Goal: Transaction & Acquisition: Purchase product/service

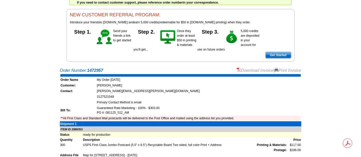
scroll to position [43, 0]
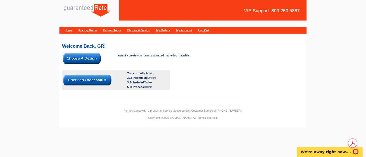
click at [81, 58] on img at bounding box center [82, 58] width 38 height 11
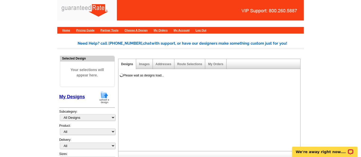
scroll to position [52, 0]
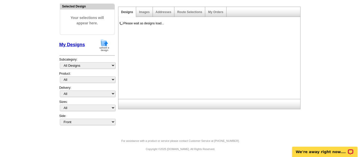
click at [104, 45] on img at bounding box center [104, 45] width 13 height 13
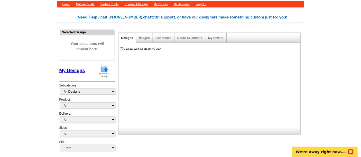
scroll to position [24, 0]
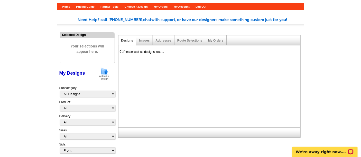
click at [102, 69] on img at bounding box center [104, 73] width 13 height 13
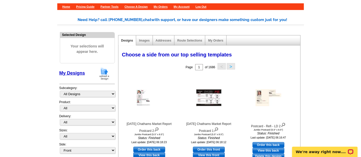
click at [107, 76] on img at bounding box center [104, 73] width 13 height 13
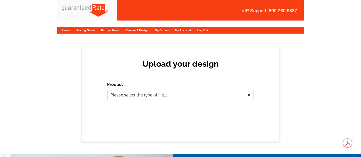
click at [136, 96] on select "Please select the type of file... Postcards Calendars Business Cards Letters an…" at bounding box center [180, 95] width 147 height 10
select select "3"
click at [107, 90] on select "Please select the type of file... Postcards Calendars Business Cards Letters an…" at bounding box center [180, 95] width 147 height 10
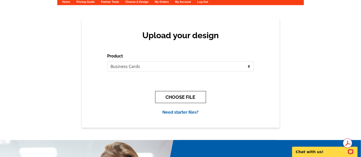
click at [183, 96] on button "CHOOSE FILE" at bounding box center [180, 97] width 51 height 12
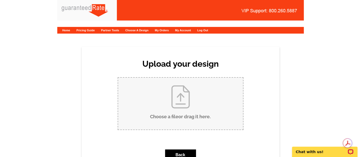
click at [167, 89] on input "Choose a file or drag it here ." at bounding box center [180, 104] width 125 height 52
type input "C:\fakepath\Mark McDonell Business Card.pdf"
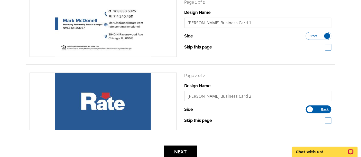
scroll to position [114, 0]
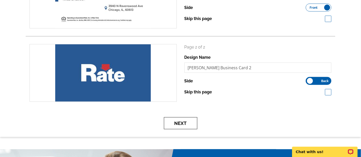
click at [178, 123] on button "Next" at bounding box center [180, 123] width 33 height 12
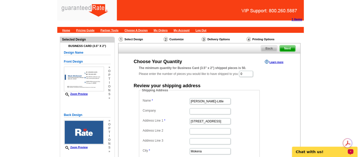
click at [322, 20] on div "1 Items Home Pricing Guide Partner Tools Choose A Design My Orders My Account L…" at bounding box center [180, 16] width 361 height 33
click at [296, 21] on strong "1 Items" at bounding box center [297, 20] width 11 height 4
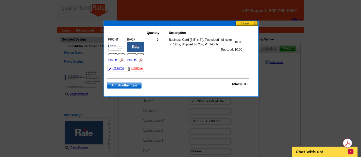
click at [243, 21] on button at bounding box center [247, 23] width 23 height 5
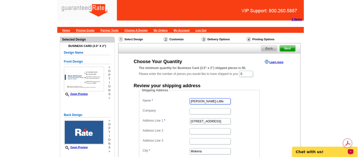
click at [213, 101] on input "Maribel Salgado-Little" at bounding box center [210, 101] width 41 height 6
paste input "k McDonell"
type input "Mark McDonell"
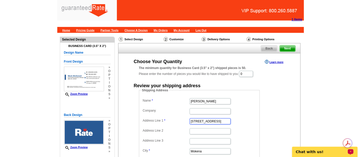
click at [207, 122] on input "12408 Tahoe Lane" at bounding box center [210, 122] width 41 height 6
paste input "[STREET_ADDRESS]"
type input "[STREET_ADDRESS]"
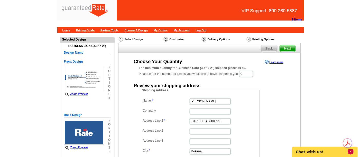
click at [268, 137] on dd "Shipping Address Name Mark McDonell Company Address Line 1 5301 W Strant St Add…" at bounding box center [207, 135] width 137 height 94
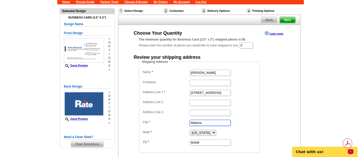
click at [220, 122] on input "Mokena" at bounding box center [210, 123] width 41 height 6
paste input "Eagle"
click at [220, 122] on input "Eagle" at bounding box center [210, 123] width 41 height 6
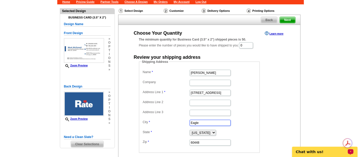
type input "Eagle"
click at [211, 127] on dl "Name Mark McDonell Company Address Line 1 5301 W Strant St Address Line 2 Addre…" at bounding box center [200, 108] width 116 height 78
click at [211, 130] on select "Alabama Alaska Arizona Arkansas California Colorado Connecticut District of Col…" at bounding box center [203, 133] width 26 height 6
select select "ID"
click at [190, 130] on select "Alabama Alaska Arizona Arkansas California Colorado Connecticut District of Col…" at bounding box center [203, 133] width 26 height 6
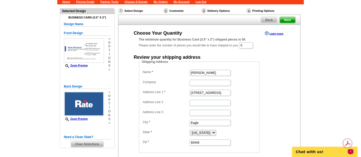
click at [320, 98] on main "Need Help? call 800-260-5887, chat with support, or have our designers make som…" at bounding box center [180, 104] width 361 height 200
click at [196, 143] on input "60448" at bounding box center [210, 143] width 41 height 6
paste input "83616"
type input "83616"
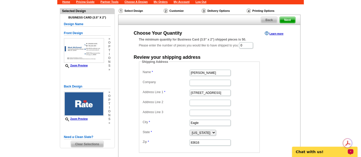
click at [249, 123] on dd "Eagle" at bounding box center [200, 123] width 116 height 8
click at [260, 91] on dd "Shipping Address Name Mark McDonell Company Address Line 1 5301 W Strant St Add…" at bounding box center [207, 107] width 137 height 94
drag, startPoint x: 247, startPoint y: 43, endPoint x: 241, endPoint y: 42, distance: 6.0
click at [241, 42] on div "The minimum quantity for Business Card (3.5" x 2") shipped pieces is 50. Please…" at bounding box center [209, 43] width 141 height 12
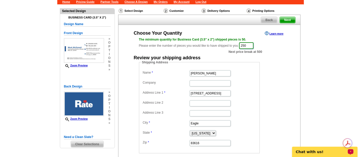
type input "250"
click at [301, 80] on div "Select Design Customize Delivery Options Printing Options Back Next Choose Your…" at bounding box center [209, 95] width 185 height 177
click at [275, 78] on dd "Shipping Address Name Mark McDonell Company Address Line 1 5301 W Strant St Add…" at bounding box center [207, 107] width 137 height 94
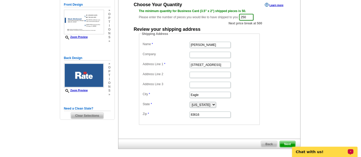
click at [274, 62] on dd "Shipping Address Name Mark McDonell Company Address Line 1 5301 W Strant St Add…" at bounding box center [207, 79] width 137 height 94
click at [287, 91] on div "Shipping Address Name Mark McDonell Company Address Line 1 5301 W Strant St Add…" at bounding box center [209, 79] width 161 height 94
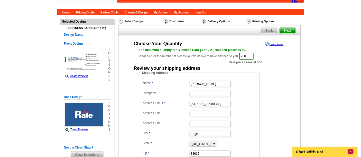
scroll to position [0, 0]
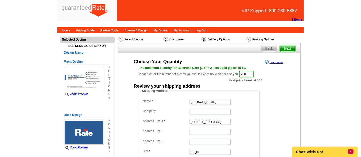
click at [307, 90] on main "Need Help? call 800-260-5887, chat with support, or have our designers make som…" at bounding box center [180, 133] width 361 height 200
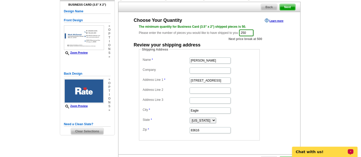
scroll to position [57, 0]
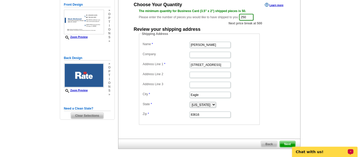
click at [271, 60] on dd "Shipping Address Name Mark McDonell Company Address Line 1 5301 W Strant St Add…" at bounding box center [207, 79] width 137 height 94
click at [192, 103] on select "Alabama Alaska Arizona Arkansas California Colorado Connecticut District of Col…" at bounding box center [203, 105] width 26 height 6
click at [291, 92] on div "Choose Your Quantity Learn more The minimum quantity for Business Card (3.5" x …" at bounding box center [210, 64] width 182 height 124
click at [289, 81] on div "Shipping Address Name Mark McDonell Company Address Line 1 5301 W Strant St Add…" at bounding box center [209, 79] width 161 height 94
click at [276, 72] on form "Shipping Address Name Mark McDonell Company Address Line 1 5301 W Strant St Add…" at bounding box center [209, 79] width 141 height 94
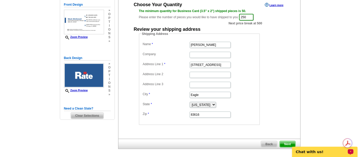
click at [276, 73] on dd "Shipping Address Name Mark McDonell Company Address Line 1 5301 W Strant St Add…" at bounding box center [207, 79] width 137 height 94
click at [258, 83] on fieldset "Shipping Address Name Mark McDonell Company Address Line 1 5301 W Strant St Add…" at bounding box center [199, 79] width 121 height 94
click at [252, 66] on dd "[STREET_ADDRESS]" at bounding box center [200, 65] width 116 height 8
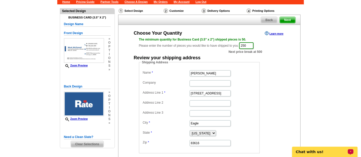
scroll to position [94, 0]
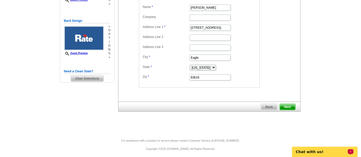
click at [288, 107] on span "Next" at bounding box center [287, 107] width 15 height 6
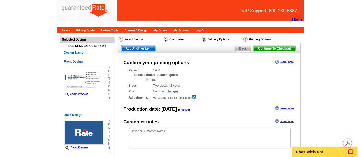
click at [20, 75] on main "Need Help? call [PHONE_NUMBER], chat with support, or have our designers make s…" at bounding box center [180, 126] width 361 height 186
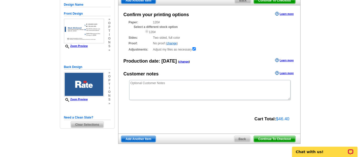
scroll to position [57, 0]
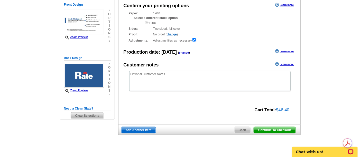
click at [340, 85] on main "Need Help? call 800-260-5887, chat with support, or have our designers make som…" at bounding box center [180, 69] width 361 height 186
click at [333, 85] on main "Need Help? call 800-260-5887, chat with support, or have our designers make som…" at bounding box center [180, 69] width 361 height 186
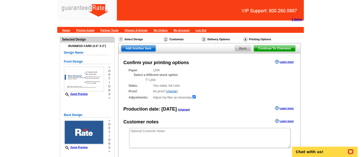
scroll to position [29, 0]
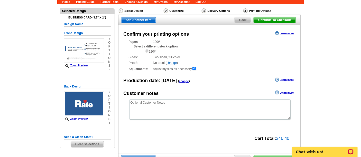
click at [319, 74] on main "Need Help? call 800-260-5887, chat with support, or have our designers make som…" at bounding box center [180, 97] width 361 height 186
click at [322, 81] on main "Need Help? call 800-260-5887, chat with support, or have our designers make som…" at bounding box center [180, 97] width 361 height 186
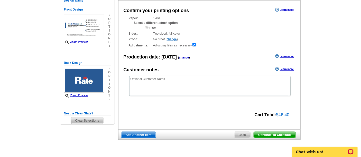
scroll to position [57, 0]
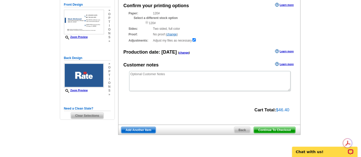
click at [278, 130] on span "Continue To Checkout" at bounding box center [274, 130] width 41 height 6
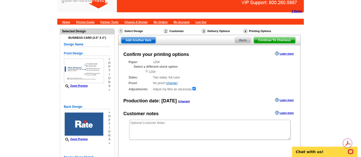
scroll to position [0, 0]
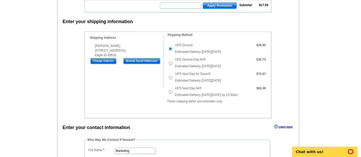
scroll to position [143, 0]
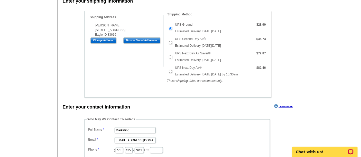
drag, startPoint x: 228, startPoint y: 29, endPoint x: 174, endPoint y: 31, distance: 54.3
click at [174, 31] on td "UPS Ground Estimated Delivery [DATE][DATE]" at bounding box center [213, 28] width 79 height 14
copy span "Estimated Delivery [DATE][DATE]"
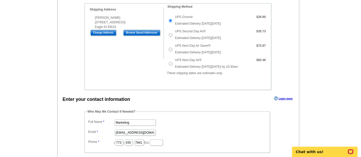
scroll to position [171, 0]
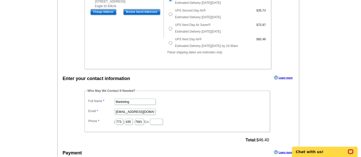
click at [128, 98] on dd "Marketing" at bounding box center [177, 102] width 180 height 8
click at [128, 99] on input "Marketing" at bounding box center [135, 102] width 41 height 6
click at [128, 99] on input "Full Name" at bounding box center [135, 102] width 41 height 6
type input "[PERSON_NAME]"
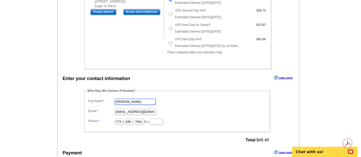
scroll to position [0, 0]
click at [134, 109] on input "marketing@guaranteedrate.com" at bounding box center [135, 112] width 41 height 6
click at [134, 109] on input "Email" at bounding box center [135, 112] width 41 height 6
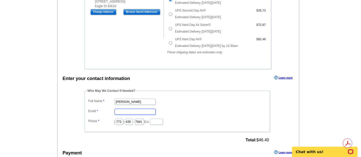
type input "[PERSON_NAME][EMAIL_ADDRESS][PERSON_NAME][DOMAIN_NAME]"
click at [116, 121] on input "773" at bounding box center [119, 122] width 7 height 6
click at [117, 121] on input "773" at bounding box center [119, 122] width 7 height 6
click at [117, 121] on input "text" at bounding box center [119, 122] width 7 height 6
type input "312"
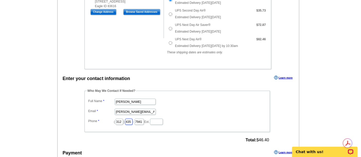
click at [133, 121] on input "435" at bounding box center [128, 122] width 7 height 6
type input "\"
click at [133, 121] on input "text" at bounding box center [128, 122] width 7 height 6
type input "752"
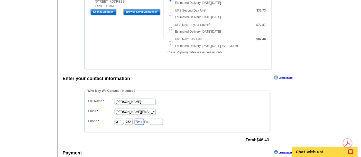
click at [144, 122] on input "7941" at bounding box center [139, 122] width 9 height 6
click at [144, 122] on input "text" at bounding box center [139, 122] width 9 height 6
type input "1049"
click at [47, 99] on main "Add Another Item Checkout Order Name: My Order 2025-08-12 Save Order Review you…" at bounding box center [180, 135] width 361 height 546
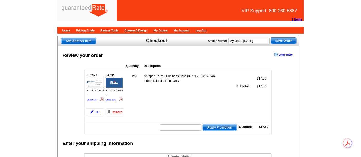
scroll to position [29, 0]
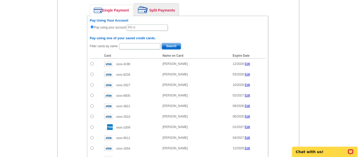
scroll to position [314, 0]
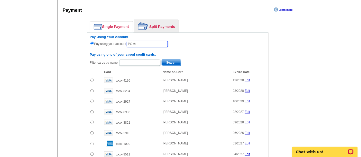
click at [142, 41] on input "text" at bounding box center [147, 44] width 41 height 6
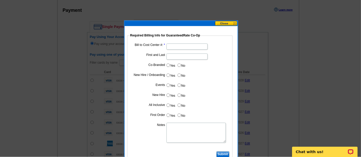
type input "081225_919_AM"
click at [180, 45] on input "Bill to Cost Center #:" at bounding box center [187, 47] width 41 height 6
click at [184, 43] on dd at bounding box center [180, 46] width 100 height 8
click at [173, 48] on input "Bill to Cost Center #:" at bounding box center [187, 47] width 41 height 6
type input "5253"
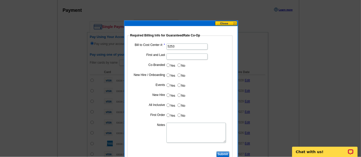
click at [179, 56] on input "First and Last" at bounding box center [187, 57] width 41 height 6
type input "[PERSON_NAME]"
click at [179, 65] on input "No" at bounding box center [179, 65] width 3 height 3
radio input "true"
click at [180, 73] on label "No" at bounding box center [181, 75] width 8 height 6
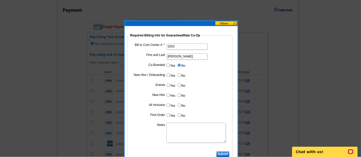
click at [180, 74] on input "No" at bounding box center [179, 75] width 3 height 3
radio input "true"
click at [179, 85] on input "No" at bounding box center [179, 85] width 3 height 3
radio input "true"
click at [181, 97] on label "No" at bounding box center [181, 96] width 8 height 6
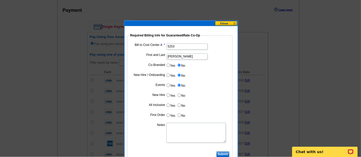
click at [181, 97] on input "No" at bounding box center [179, 95] width 3 height 3
radio input "true"
click at [180, 105] on input "No" at bounding box center [179, 105] width 3 height 3
radio input "true"
click at [179, 115] on input "No" at bounding box center [179, 115] width 3 height 3
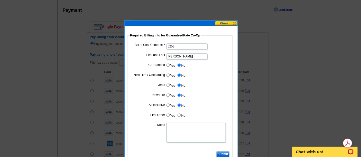
radio input "true"
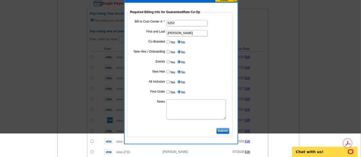
scroll to position [343, 0]
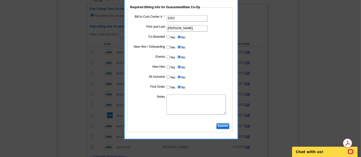
click at [222, 125] on input "Submit" at bounding box center [222, 126] width 13 height 6
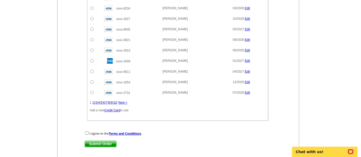
scroll to position [400, 0]
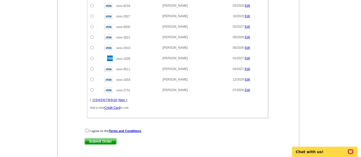
click at [87, 126] on div "Enter your contact information Learn more Who May We Contact If Needed? Full Na…" at bounding box center [179, 2] width 242 height 313
click at [86, 129] on input "checkbox" at bounding box center [86, 130] width 3 height 3
checkbox input "true"
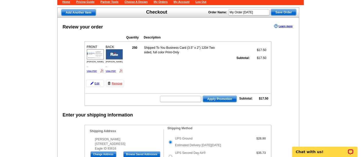
scroll to position [0, 0]
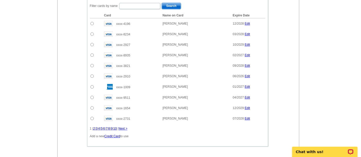
click at [66, 83] on div "Enter your contact information Learn more Who May We Contact If Needed? Full Na…" at bounding box center [179, 31] width 242 height 313
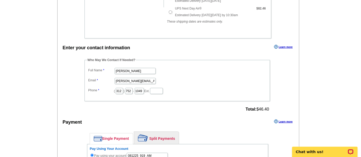
scroll to position [200, 0]
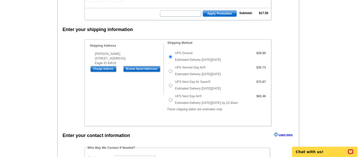
click at [69, 77] on div "Enter your shipping information Shipping Information Name Mark McDonell Company…" at bounding box center [179, 75] width 242 height 101
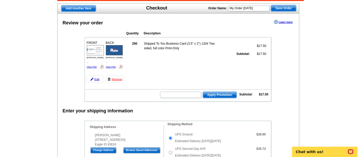
scroll to position [0, 0]
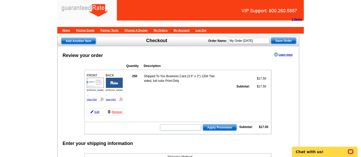
click at [76, 90] on div "Quantity Description FRONT 250 $17.50" at bounding box center [177, 98] width 207 height 74
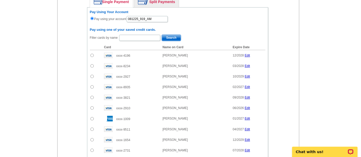
scroll to position [371, 0]
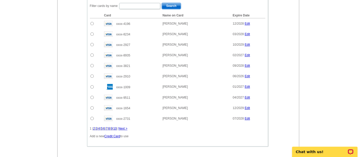
click at [72, 79] on div "Enter your contact information Learn more Who May We Contact If Needed? Full Na…" at bounding box center [179, 31] width 242 height 313
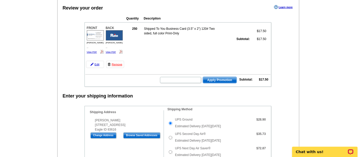
scroll to position [11, 0]
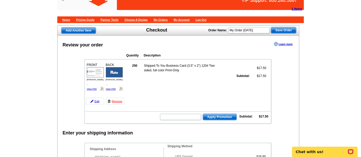
click at [75, 81] on div "Quantity Description FRONT 250 $17.50" at bounding box center [177, 87] width 207 height 74
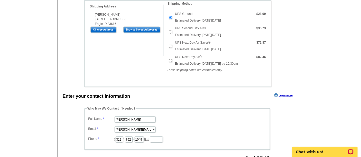
scroll to position [182, 0]
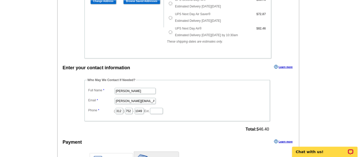
click at [25, 51] on main "Add Another Item Checkout Order Name: My Order 2025-08-12 Save Order Review you…" at bounding box center [180, 124] width 361 height 546
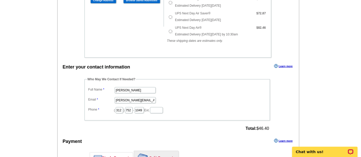
scroll to position [211, 0]
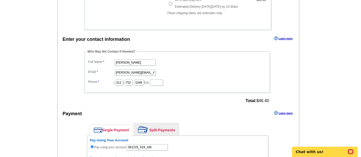
click at [34, 49] on main "Add Another Item Checkout Order Name: My Order 2025-08-12 Save Order Review you…" at bounding box center [180, 95] width 361 height 546
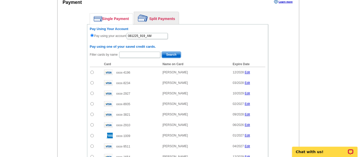
scroll to position [325, 0]
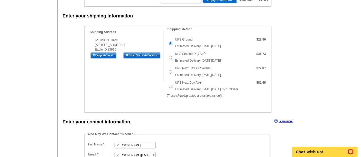
scroll to position [125, 0]
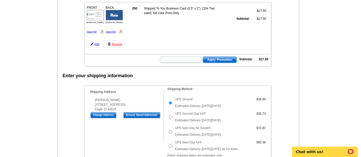
scroll to position [39, 0]
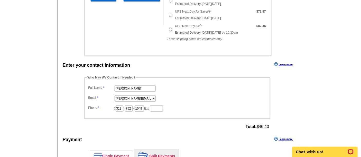
scroll to position [211, 0]
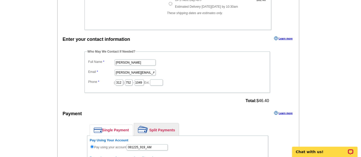
click at [51, 61] on main "Add Another Item Checkout Order Name: My Order 2025-08-12 Save Order Review you…" at bounding box center [180, 95] width 361 height 546
click at [51, 66] on main "Add Another Item Checkout Order Name: My Order 2025-08-12 Save Order Review you…" at bounding box center [180, 95] width 361 height 546
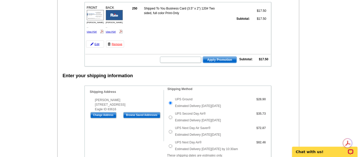
scroll to position [11, 0]
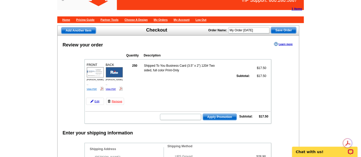
click at [92, 88] on link "View PDF" at bounding box center [92, 89] width 10 height 3
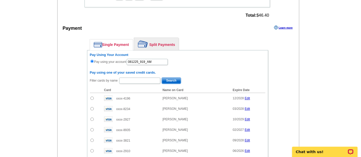
scroll to position [439, 0]
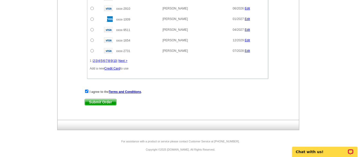
click at [103, 99] on span "Submit Order" at bounding box center [101, 102] width 32 height 6
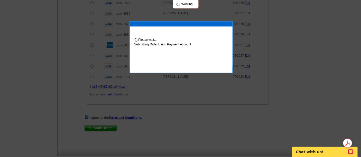
scroll to position [465, 0]
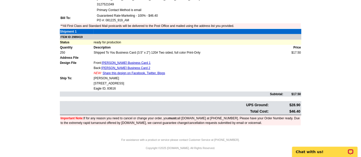
scroll to position [21, 0]
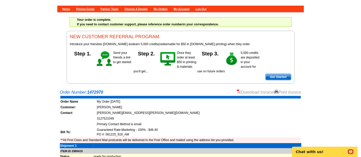
click at [241, 91] on link "Download Invoice" at bounding box center [255, 92] width 37 height 4
click at [343, 37] on div "Home Pricing Guide Partner Tools Choose A Design My Orders My Account Log Out Y…" at bounding box center [180, 31] width 361 height 105
